Goal: Find specific page/section

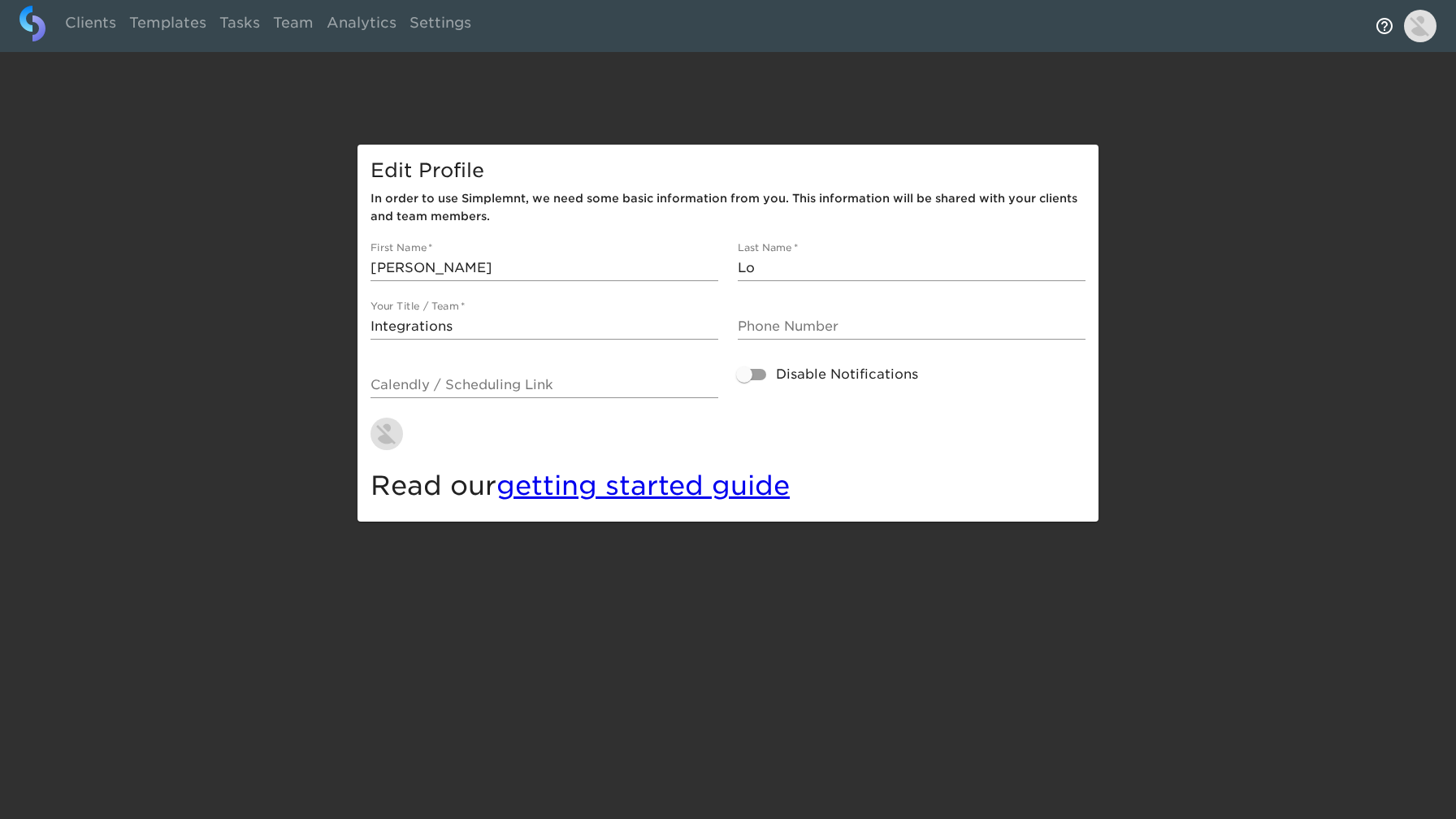
click at [71, 27] on link "Clients" at bounding box center [90, 26] width 64 height 39
select select "10"
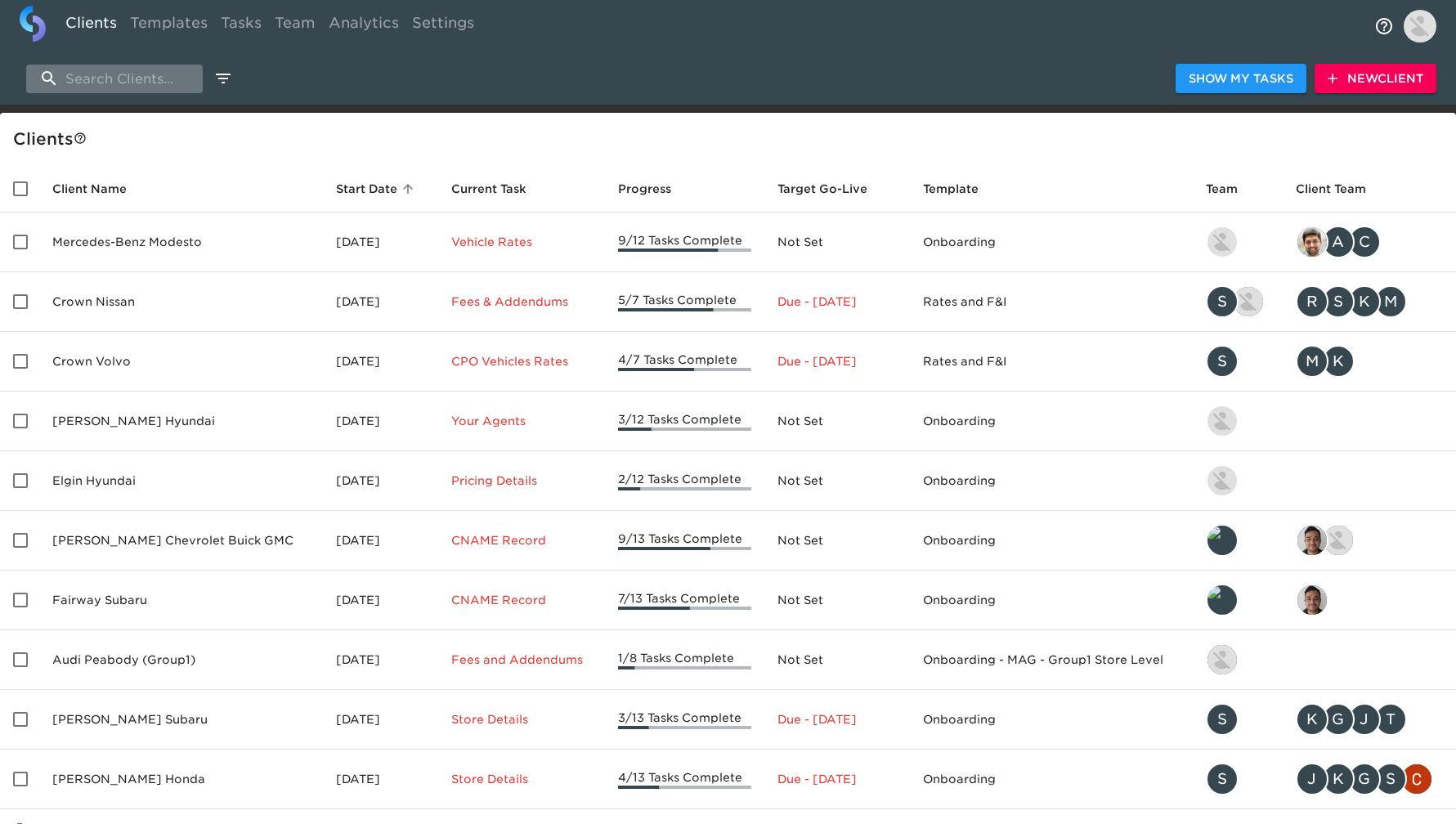
click at [92, 75] on input "search" at bounding box center [114, 79] width 176 height 29
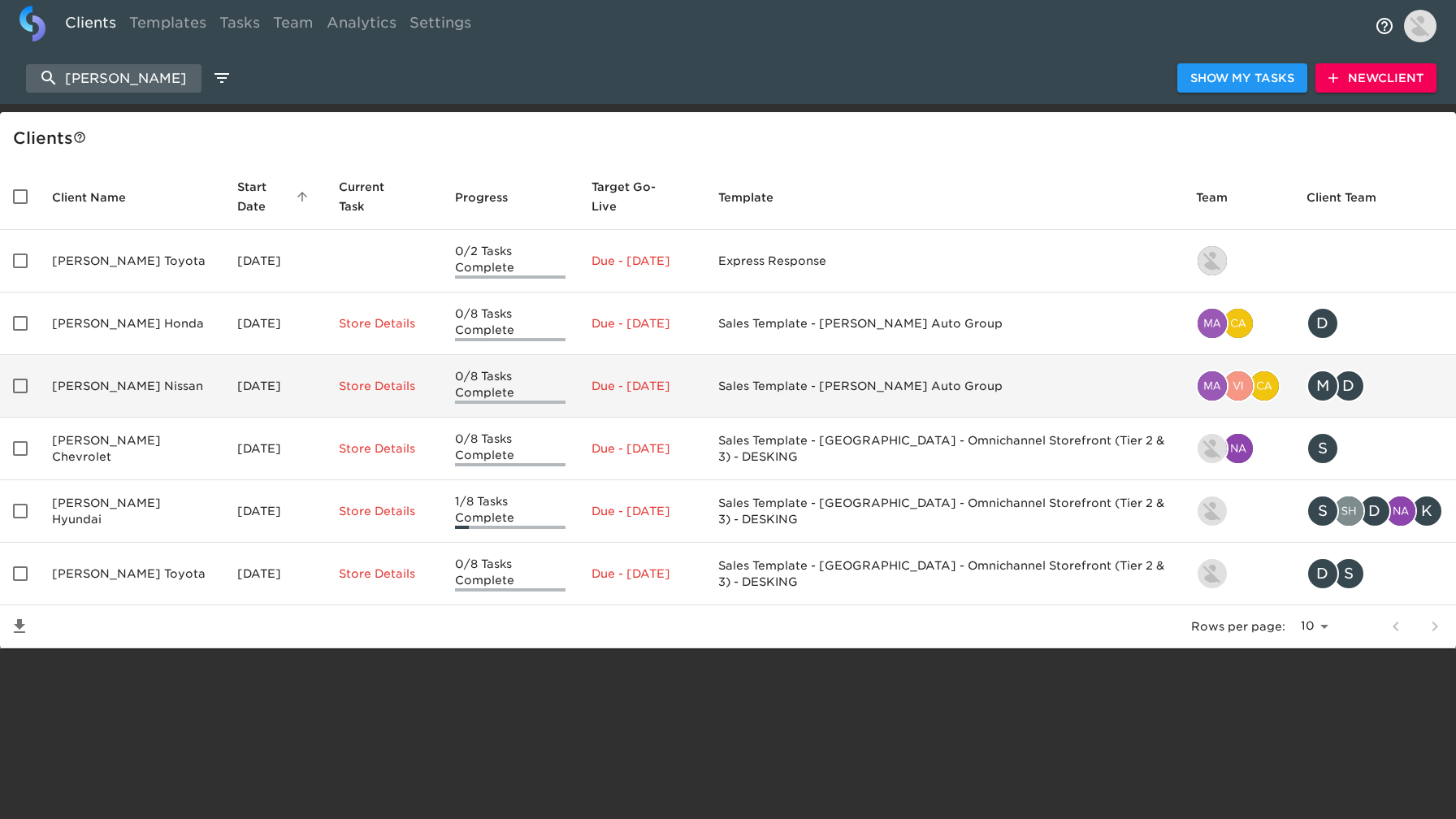
type input "[PERSON_NAME]"
click at [124, 359] on td "[PERSON_NAME] Nissan" at bounding box center [131, 386] width 185 height 63
